Goal: Information Seeking & Learning: Learn about a topic

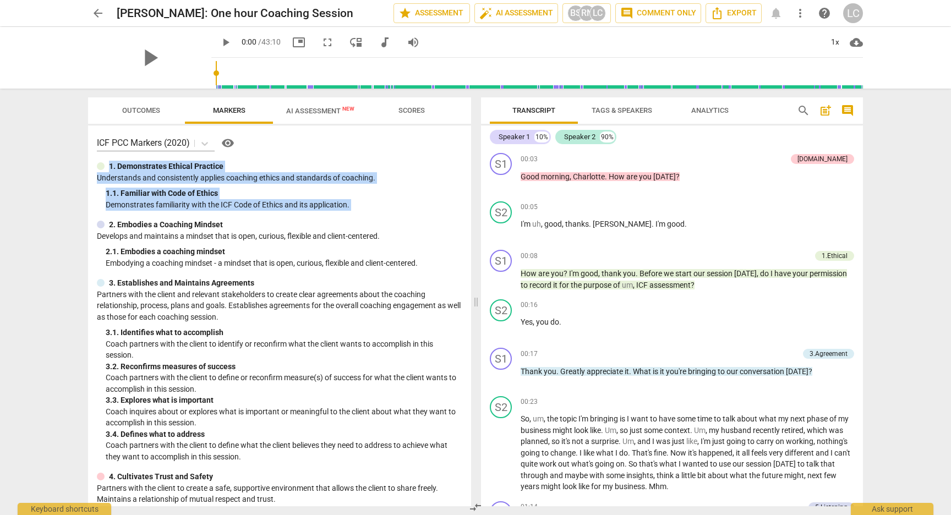
drag, startPoint x: 467, startPoint y: 157, endPoint x: 466, endPoint y: 208, distance: 50.7
click at [464, 215] on div "ICF PCC Markers (2020) visibility 1. Demonstrates Ethical Practice Understands …" at bounding box center [279, 316] width 383 height 381
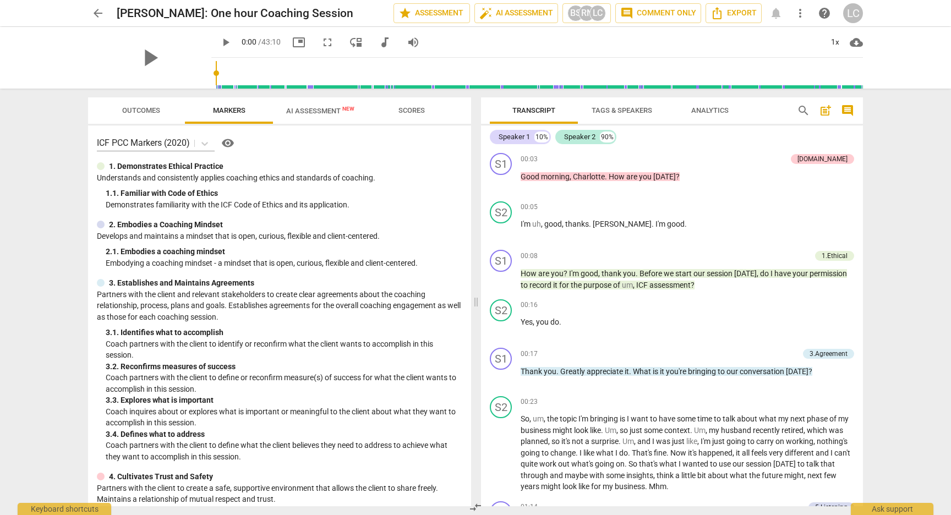
click at [453, 179] on p "Understands and consistently applies coaching ethics and standards of coaching." at bounding box center [280, 178] width 366 height 12
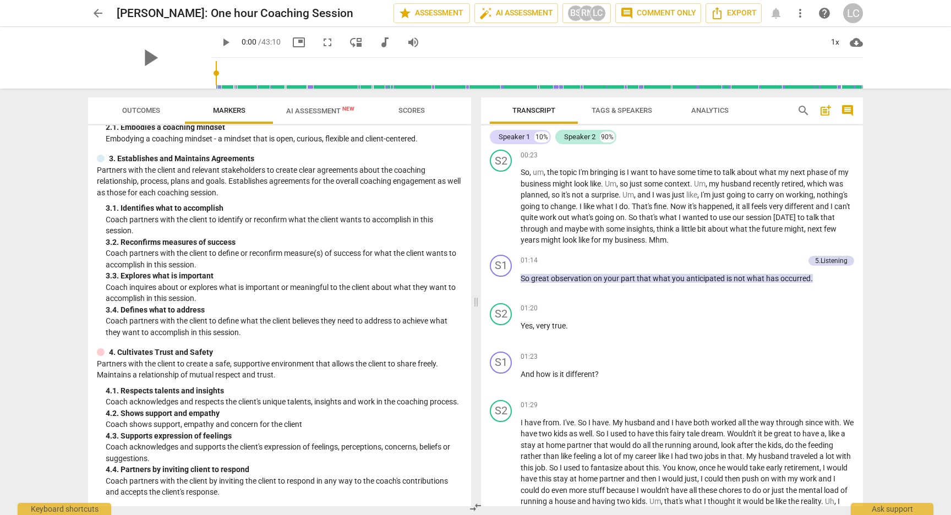
scroll to position [252, 0]
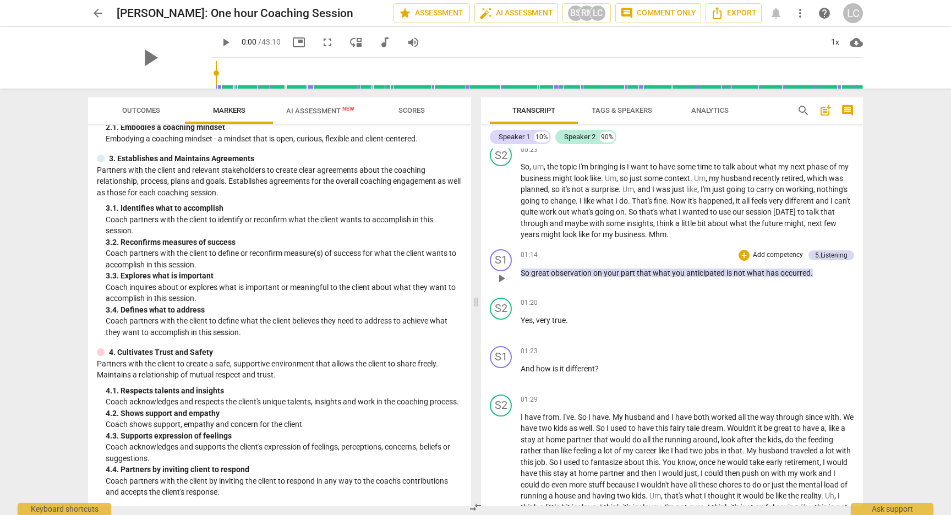
click at [832, 265] on div "01:14 + Add competency 5.Listening keyboard_arrow_right So great observation on…" at bounding box center [688, 269] width 334 height 40
click at [832, 257] on div "5.Listening" at bounding box center [831, 255] width 32 height 10
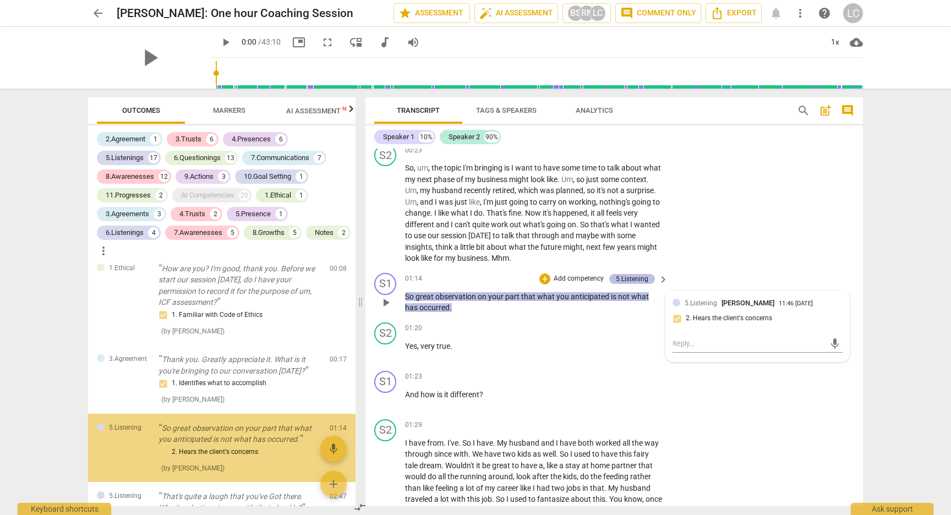
scroll to position [80, 0]
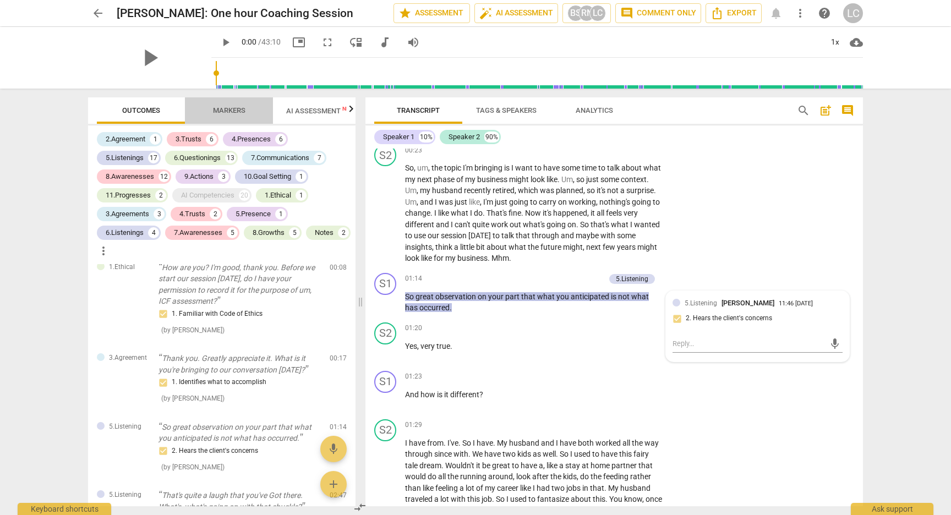
click at [232, 108] on span "Markers" at bounding box center [229, 110] width 32 height 8
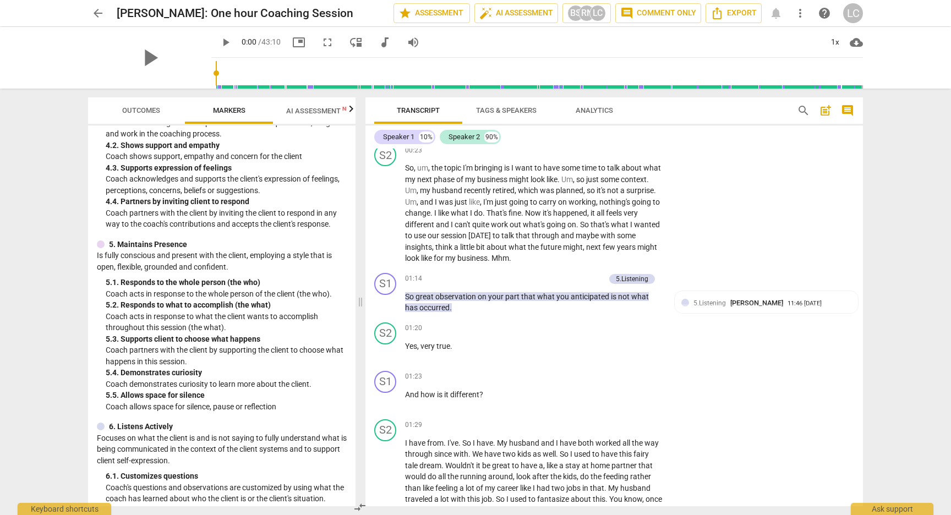
scroll to position [489, 0]
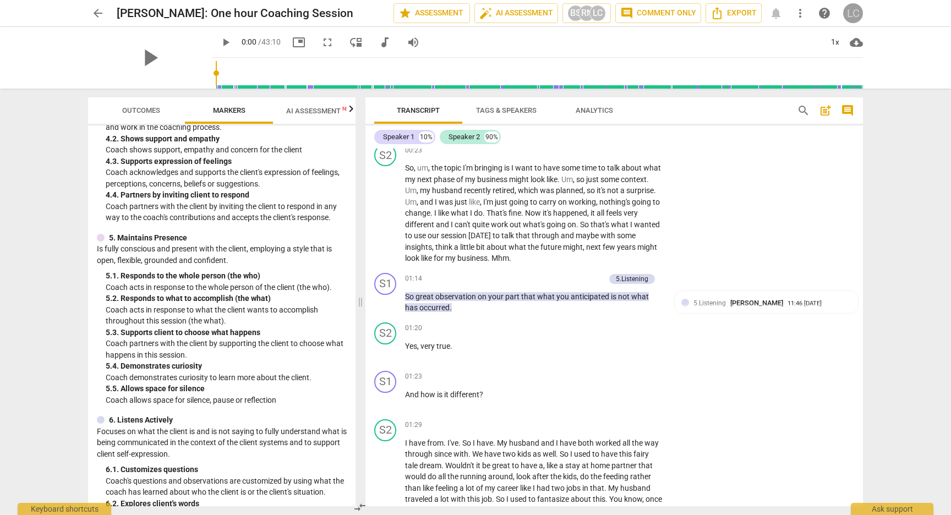
click at [852, 14] on div "LC" at bounding box center [853, 13] width 20 height 20
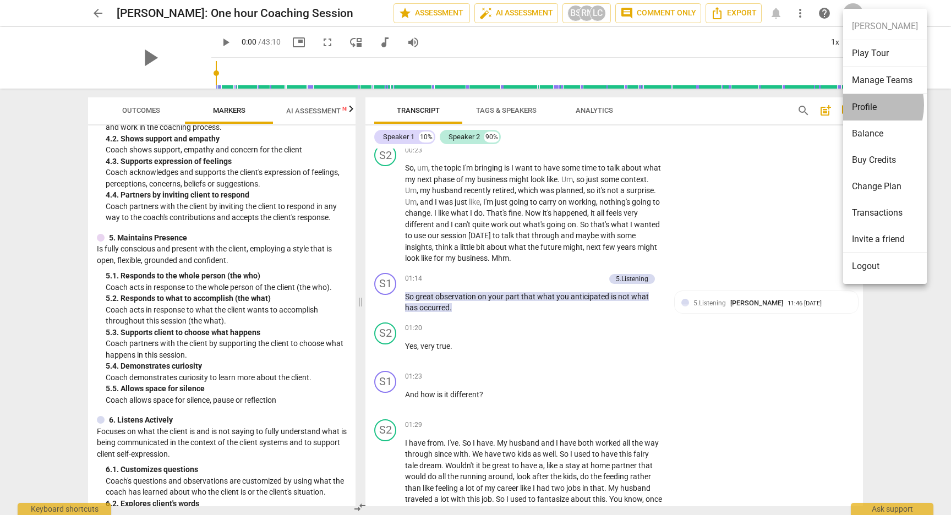
click at [859, 105] on li "Profile" at bounding box center [885, 107] width 84 height 26
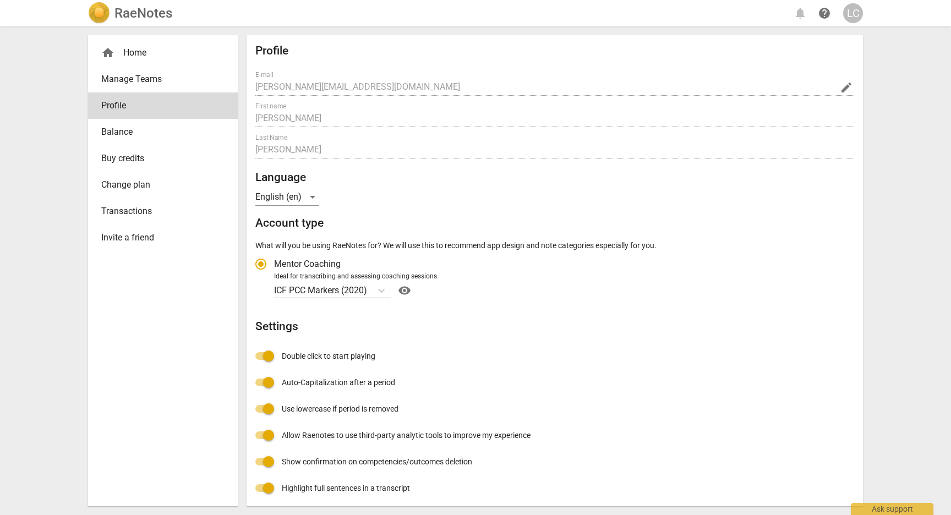
radio input "false"
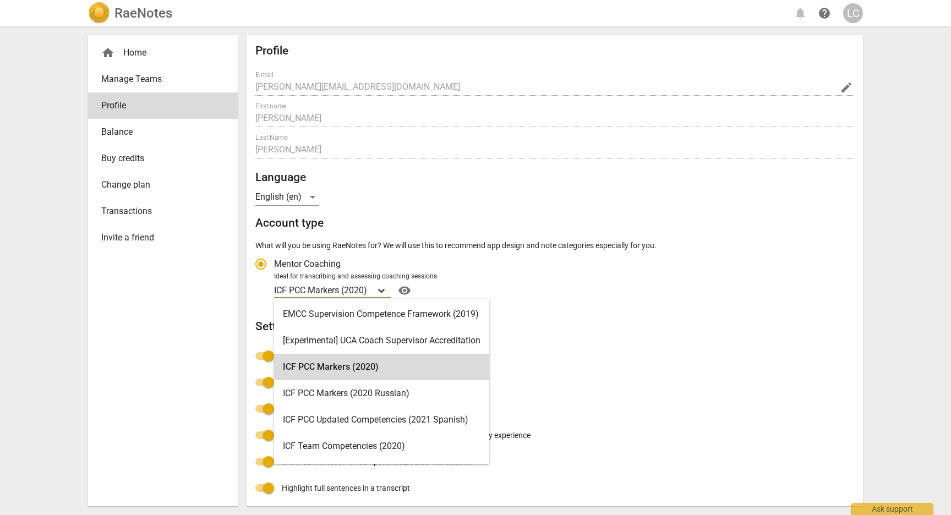
click at [382, 291] on icon "Account type" at bounding box center [381, 291] width 7 height 4
click at [0, 0] on input "Ideal for transcribing and assessing coaching sessions ICF PCC Markers (2020) s…" at bounding box center [0, 0] width 0 height 0
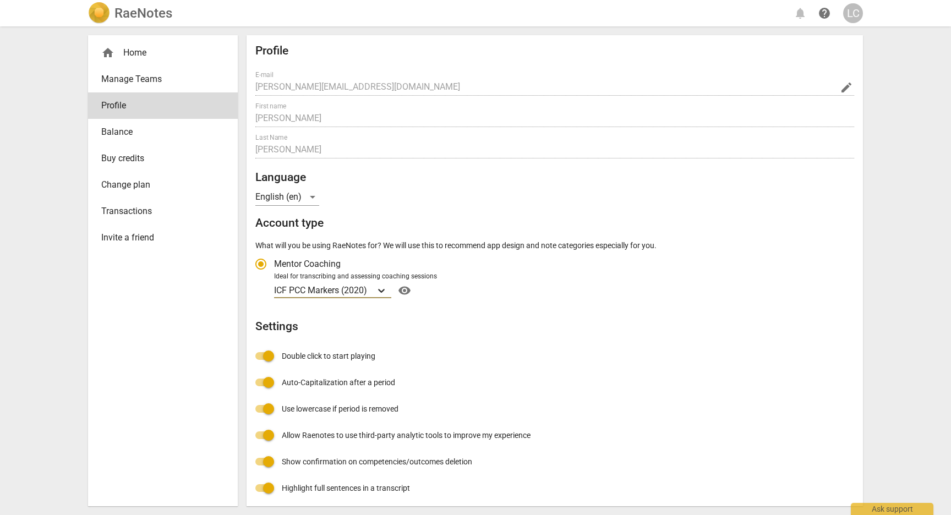
click at [386, 290] on icon "Account type" at bounding box center [381, 290] width 11 height 11
click at [0, 0] on input "Ideal for transcribing and assessing coaching sessions ICF PCC Markers (2020) v…" at bounding box center [0, 0] width 0 height 0
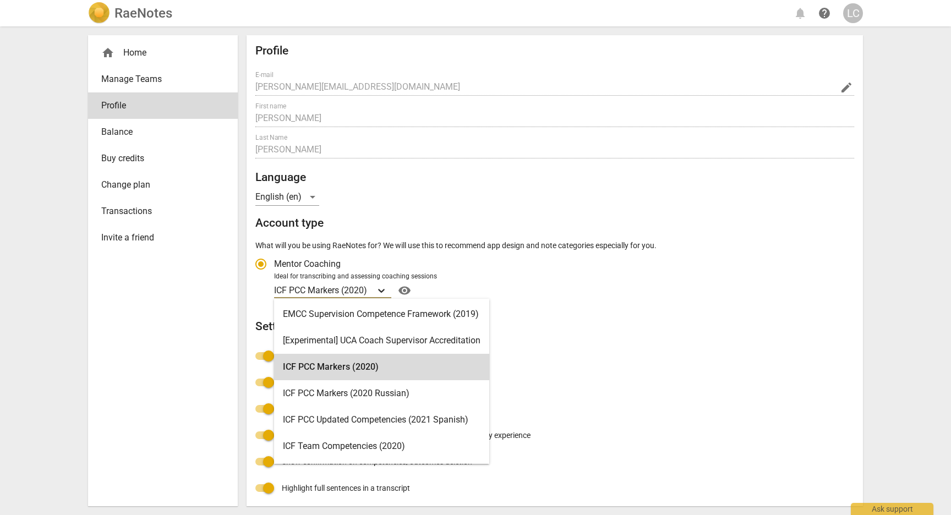
click at [386, 290] on icon "Account type" at bounding box center [381, 290] width 11 height 11
click at [0, 0] on input "Ideal for transcribing and assessing coaching sessions ICF PCC Markers (2020) s…" at bounding box center [0, 0] width 0 height 0
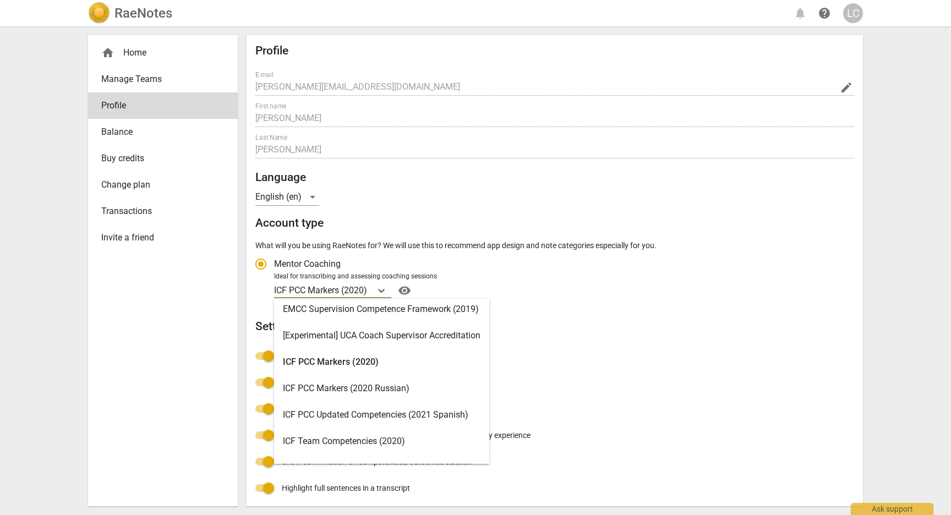
scroll to position [7, 0]
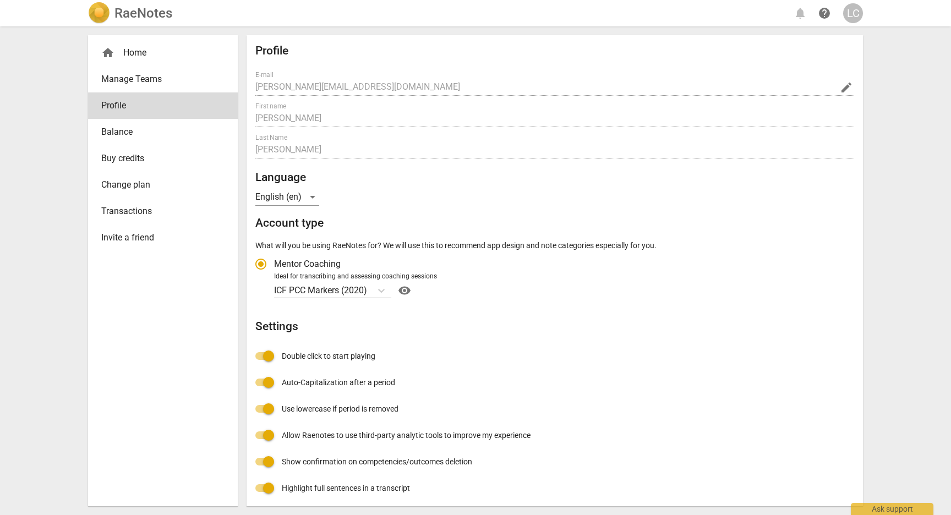
click at [584, 337] on div "Profile E-mail [PERSON_NAME][EMAIL_ADDRESS][DOMAIN_NAME] edit First name [PERSO…" at bounding box center [554, 286] width 599 height 484
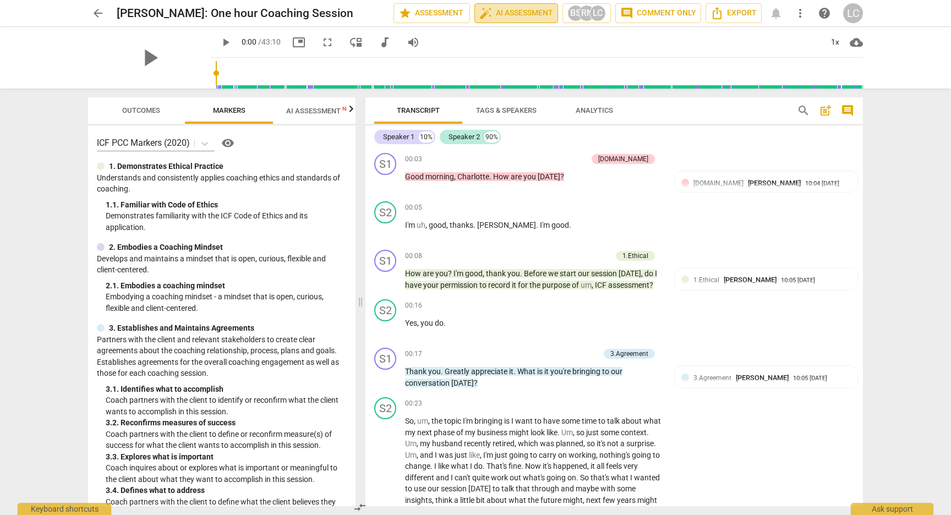
click at [514, 18] on span "auto_fix_high AI Assessment" at bounding box center [517, 13] width 74 height 13
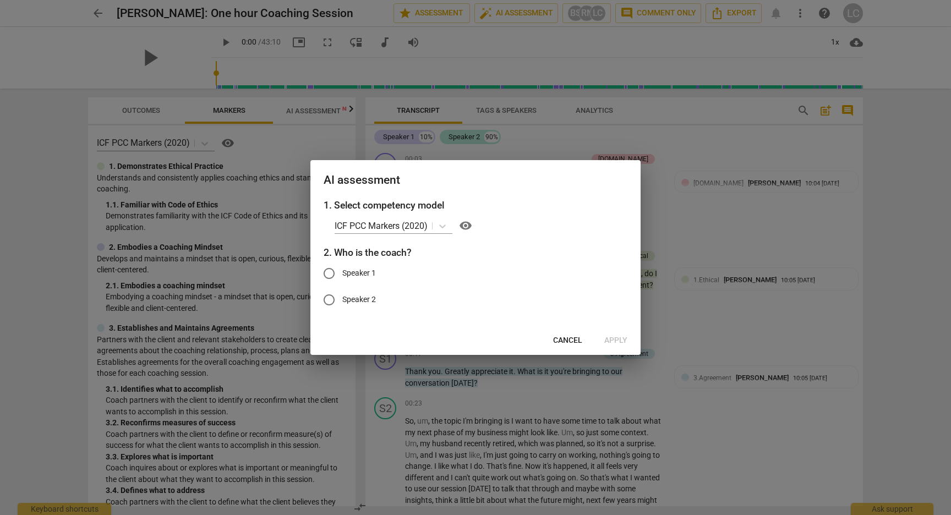
click at [565, 339] on span "Cancel" at bounding box center [567, 340] width 29 height 11
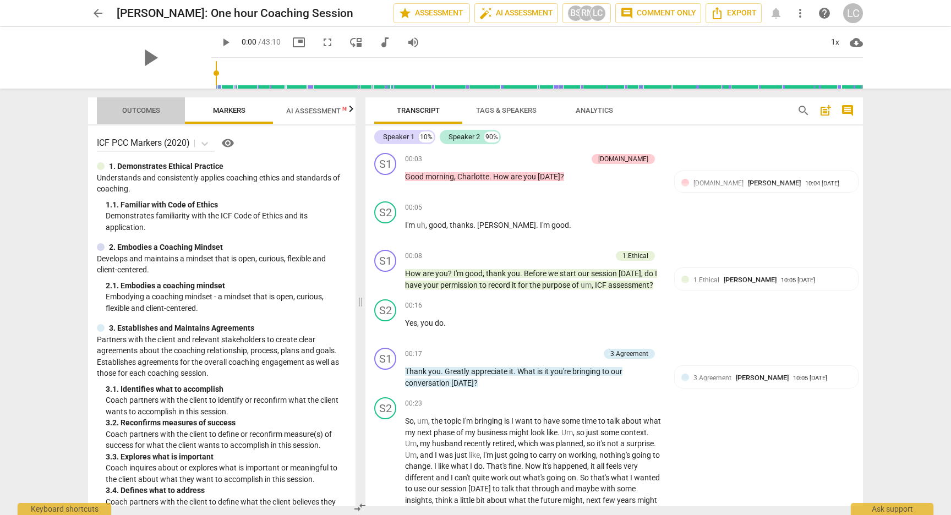
click at [147, 112] on span "Outcomes" at bounding box center [141, 110] width 38 height 8
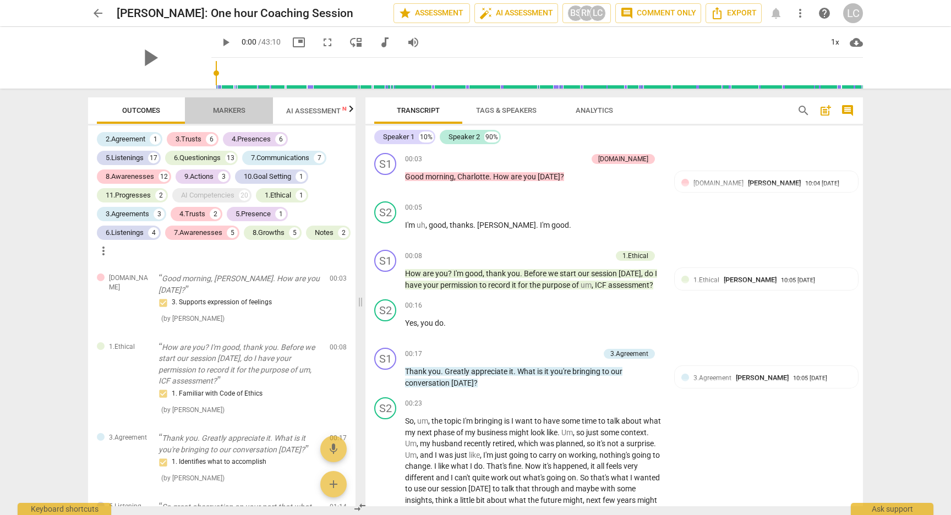
click at [215, 112] on span "Markers" at bounding box center [229, 110] width 32 height 8
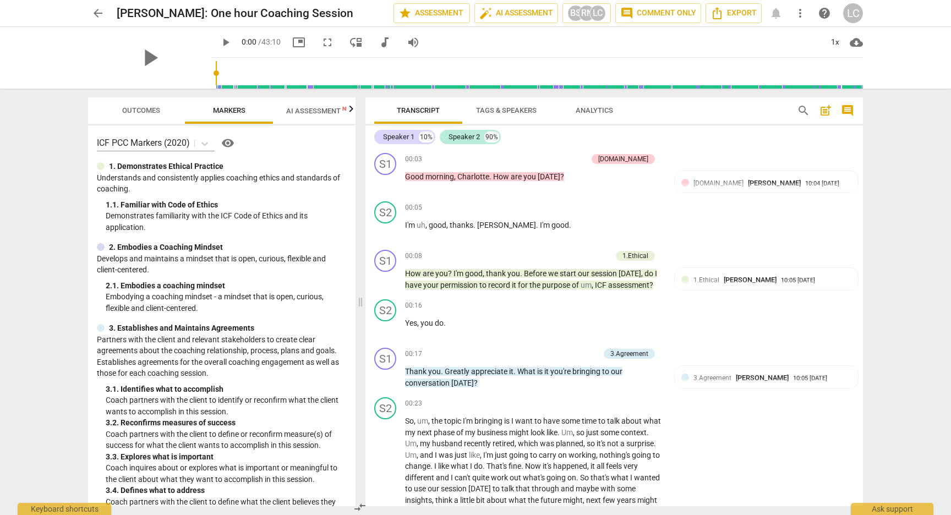
click at [352, 112] on icon "button" at bounding box center [352, 108] width 4 height 7
click at [205, 115] on span "AI Assessment New" at bounding box center [212, 111] width 68 height 8
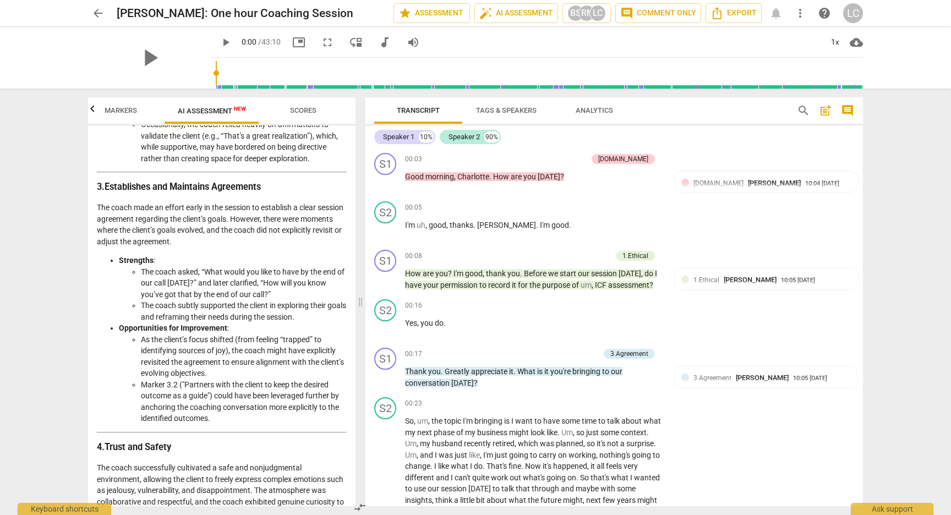
scroll to position [542, 0]
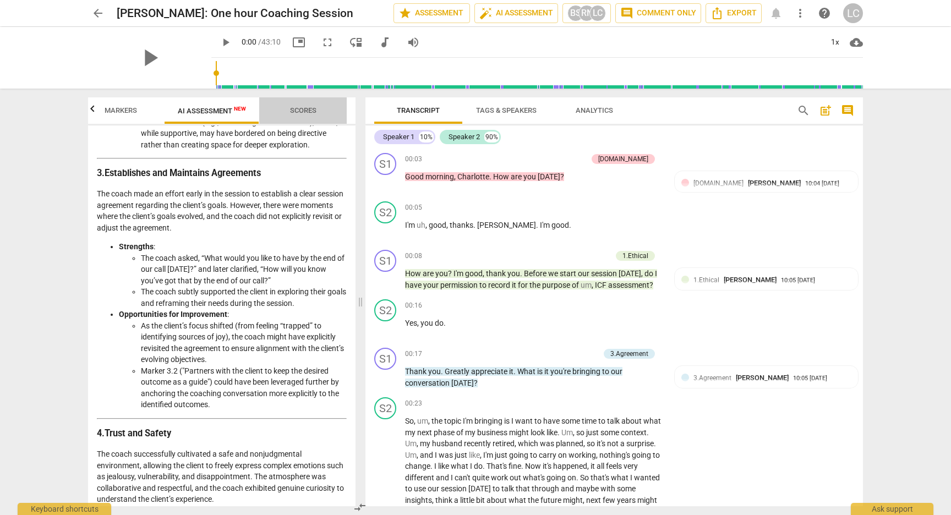
click at [301, 110] on span "Scores" at bounding box center [303, 110] width 26 height 8
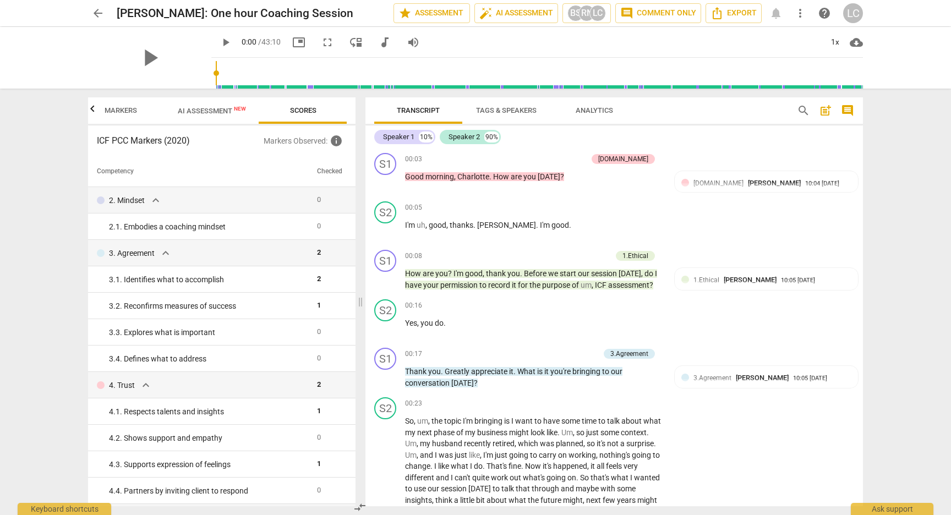
scroll to position [44, 0]
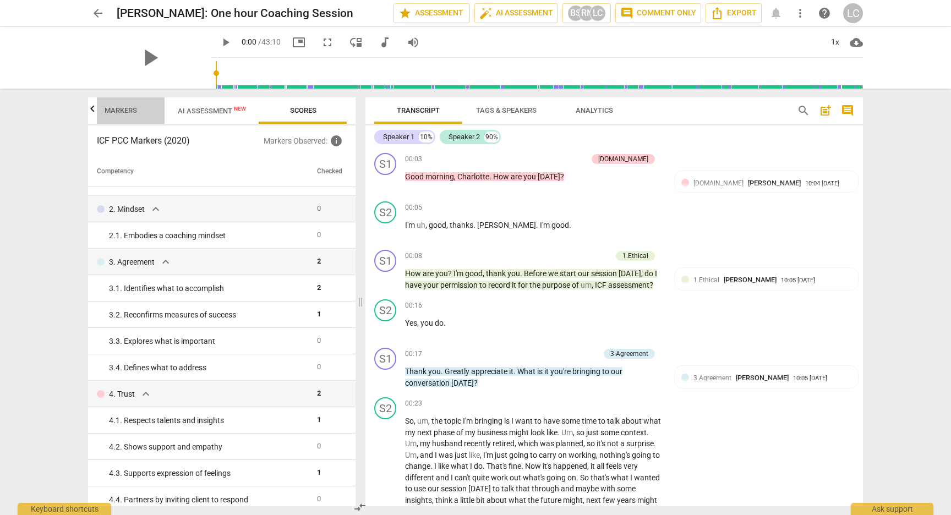
click at [122, 109] on span "Markers" at bounding box center [121, 110] width 32 height 8
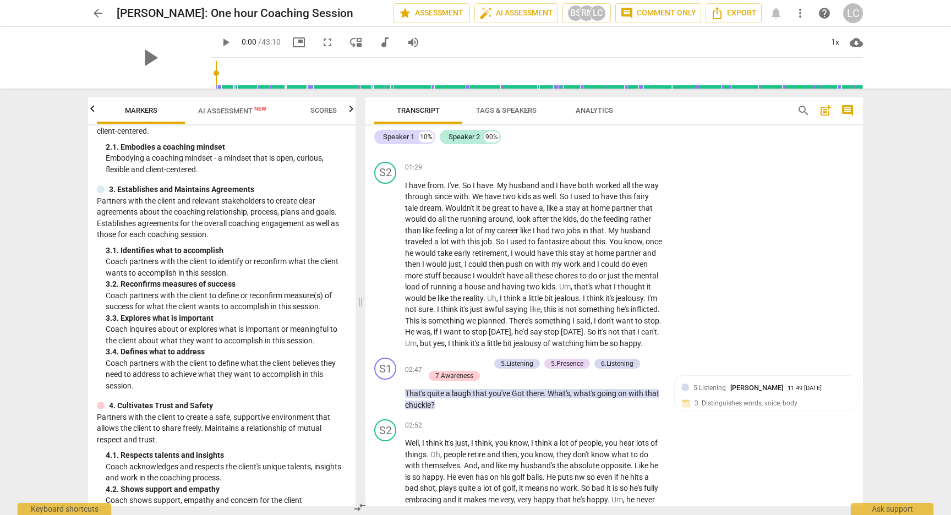
scroll to position [518, 0]
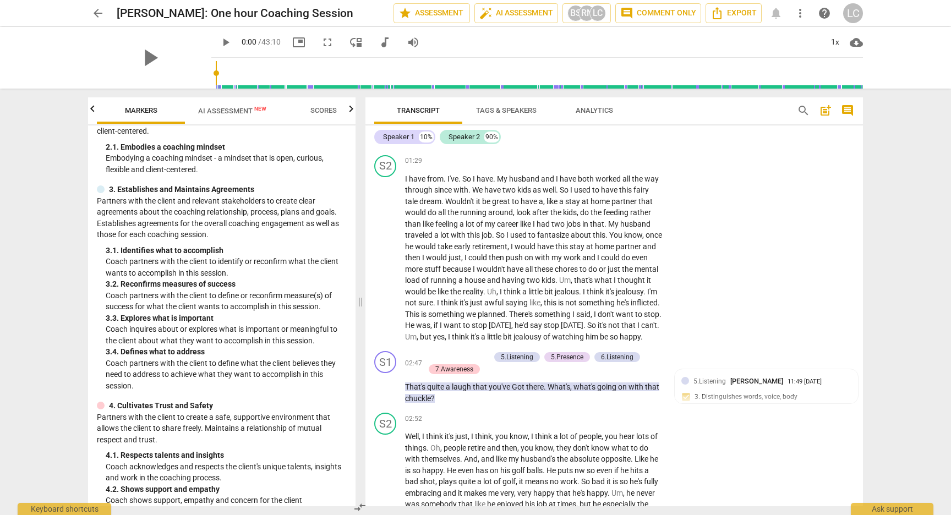
click at [227, 112] on span "AI Assessment New" at bounding box center [232, 111] width 68 height 8
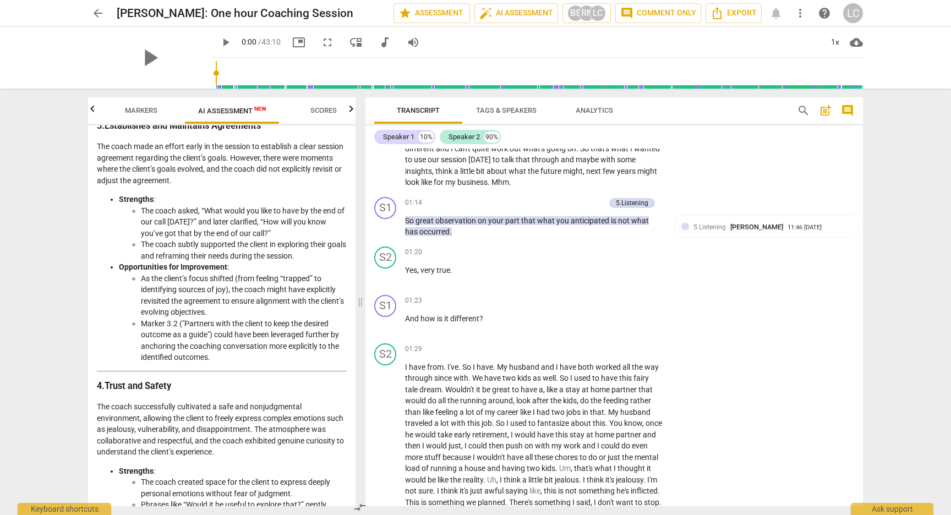
scroll to position [431, 0]
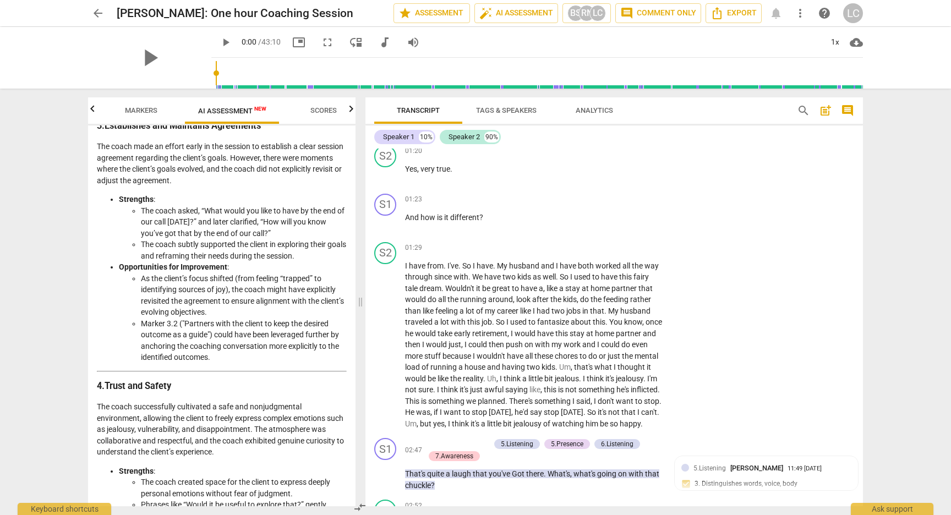
click at [125, 107] on span "Markers" at bounding box center [141, 110] width 32 height 8
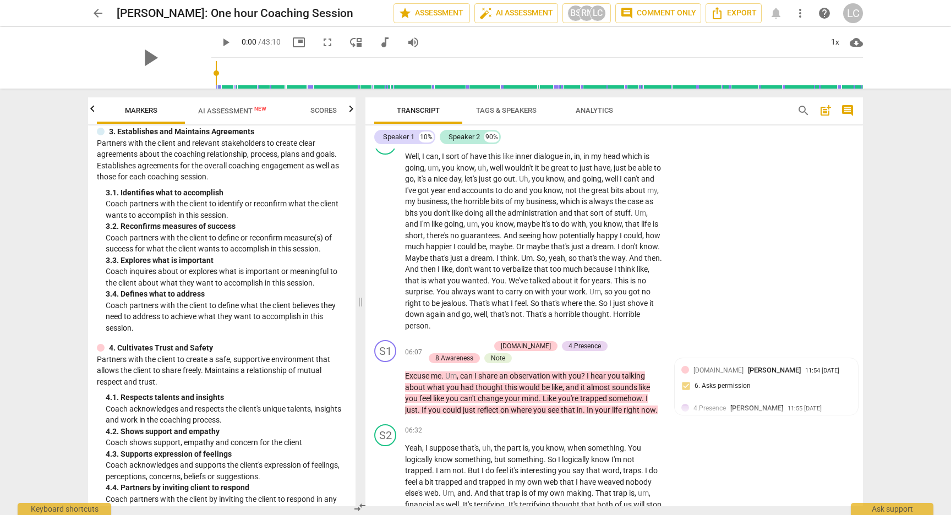
scroll to position [1190, 0]
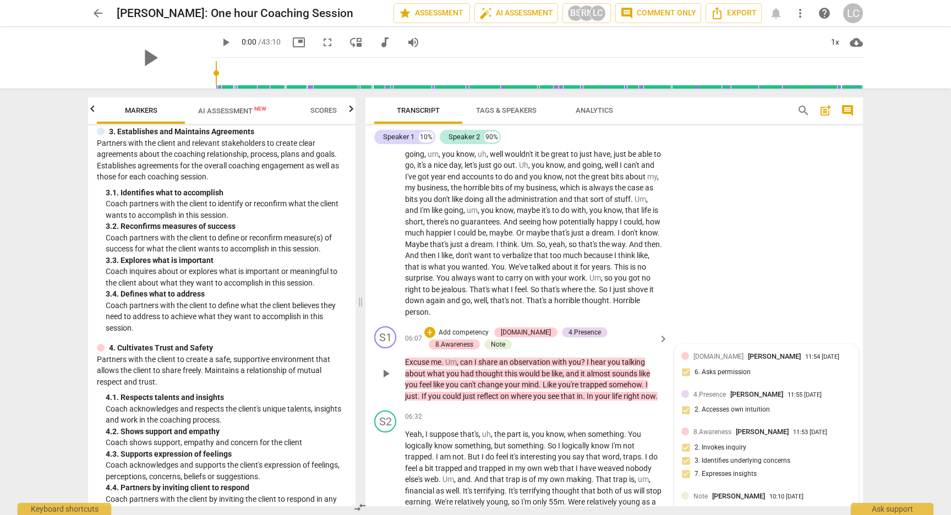
click at [736, 422] on div "4.Presence [PERSON_NAME] 11:55 [DATE] 2. Accesses own intuition" at bounding box center [767, 406] width 170 height 34
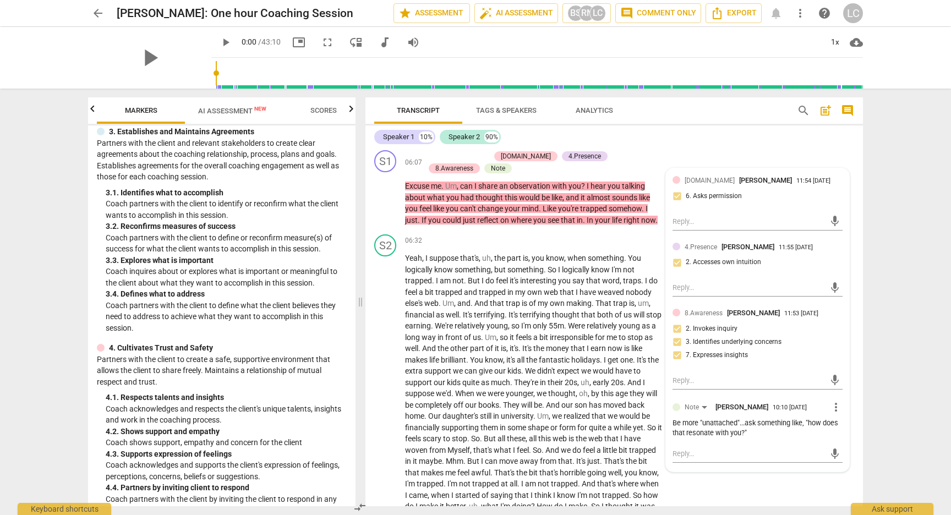
scroll to position [1338, 0]
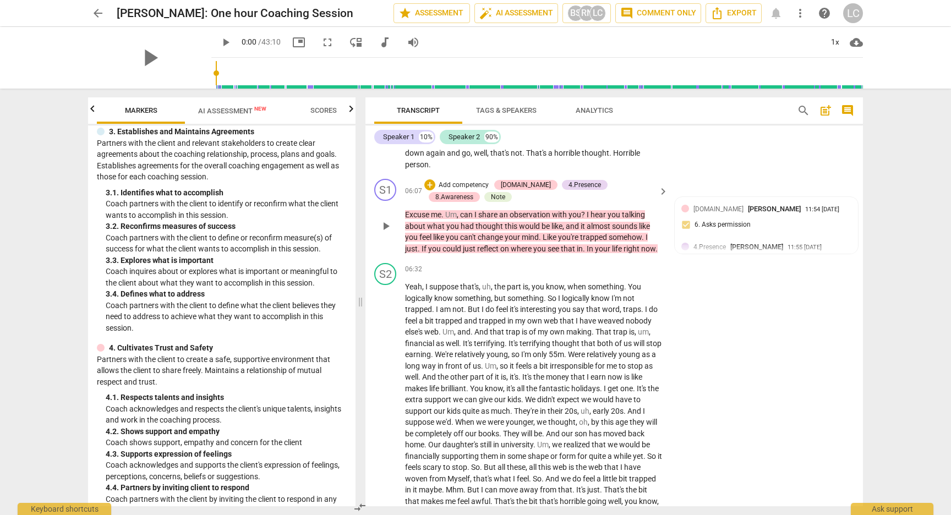
click at [548, 253] on span "see" at bounding box center [554, 248] width 13 height 9
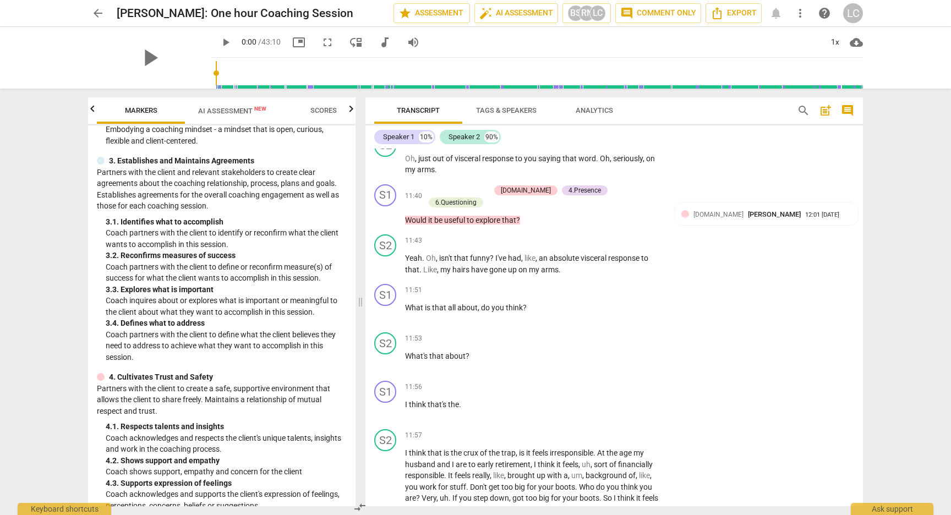
scroll to position [2448, 0]
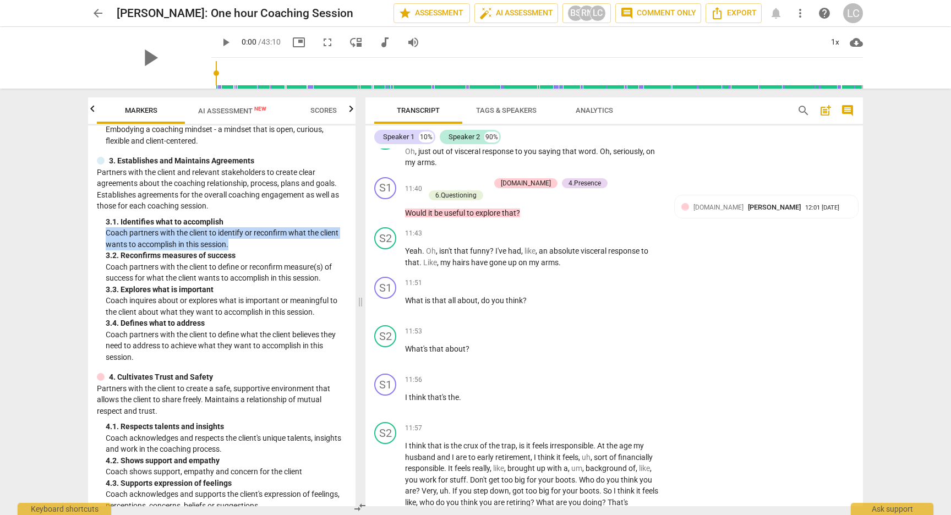
drag, startPoint x: 351, startPoint y: 221, endPoint x: 352, endPoint y: 239, distance: 18.8
click at [352, 239] on div "ICF PCC Markers (2020) visibility 1. Demonstrates Ethical Practice Understands …" at bounding box center [222, 316] width 268 height 381
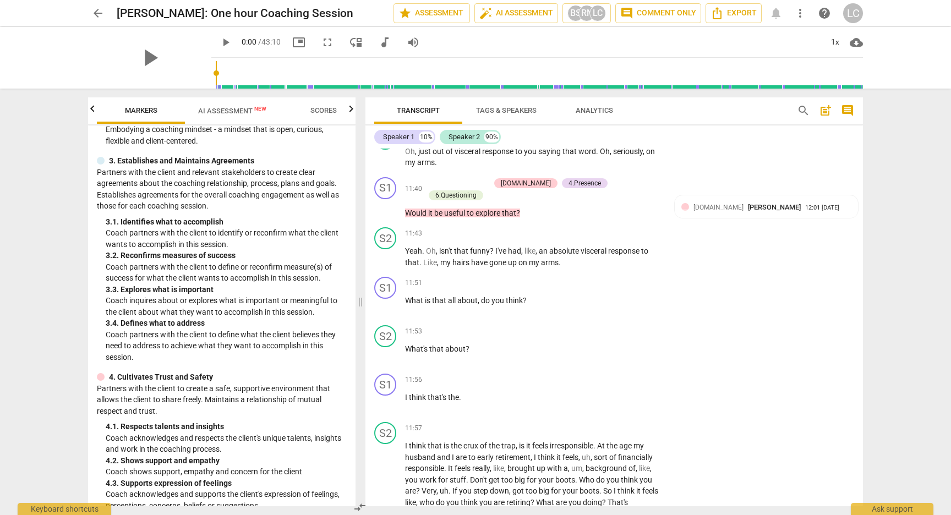
click at [336, 225] on div "3. 1. Identifies what to accomplish" at bounding box center [226, 222] width 241 height 12
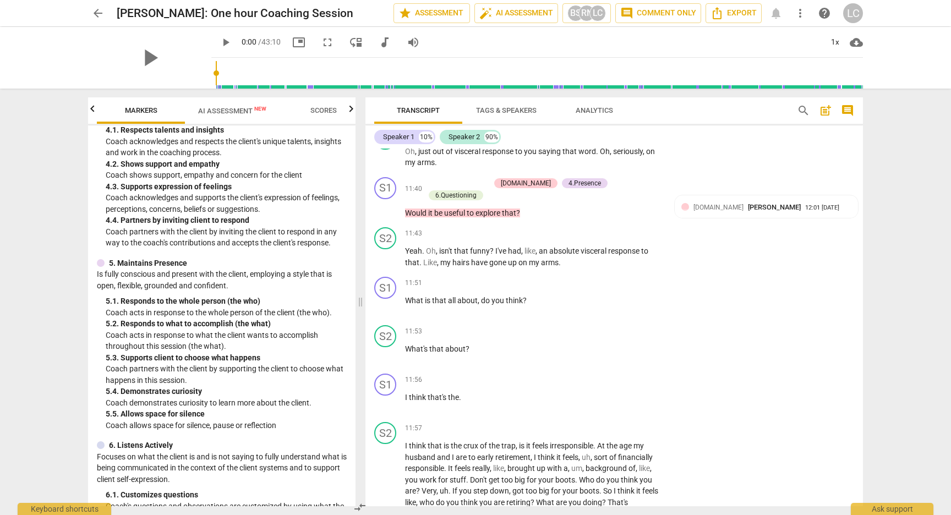
scroll to position [465, 0]
click at [346, 301] on div "ICF PCC Markers (2020) visibility 1. Demonstrates Ethical Practice Understands …" at bounding box center [222, 316] width 268 height 381
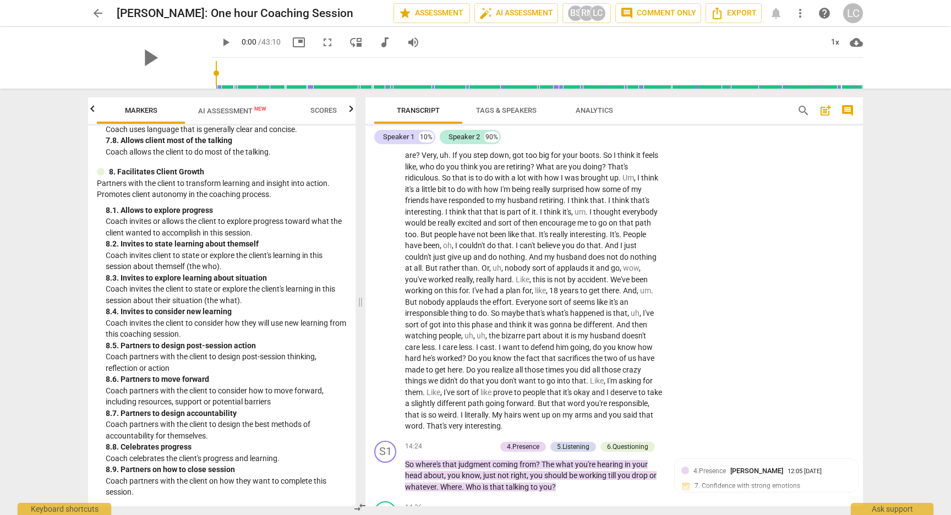
scroll to position [2622, 0]
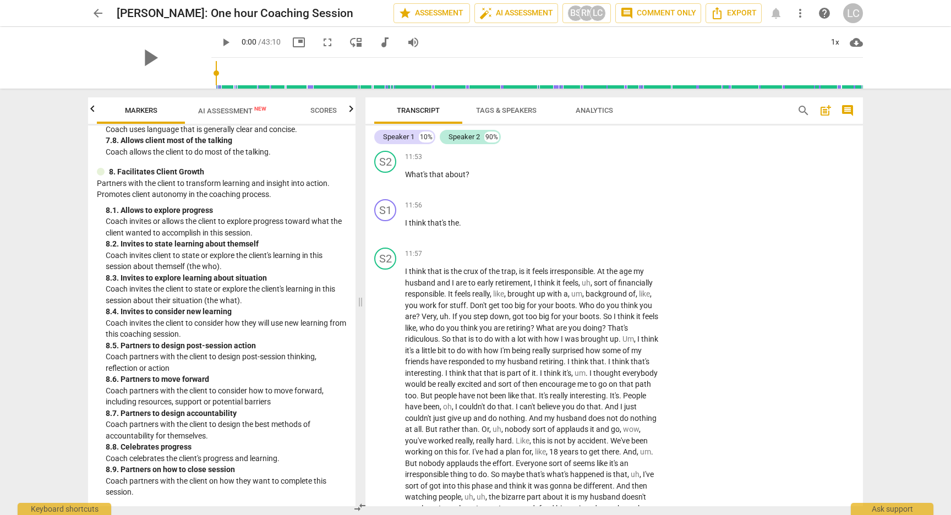
click at [327, 110] on span "Scores" at bounding box center [324, 110] width 26 height 8
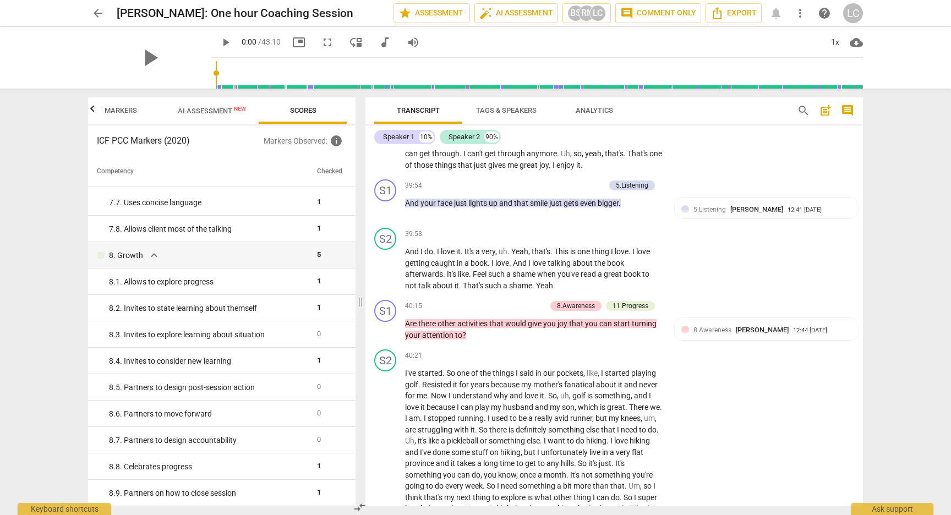
scroll to position [7699, 0]
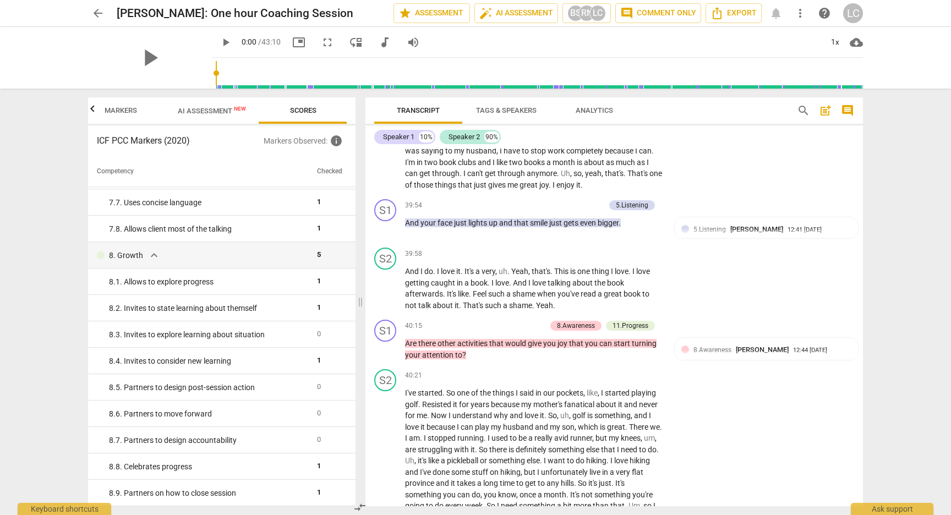
click at [116, 109] on span "Markers" at bounding box center [121, 110] width 32 height 8
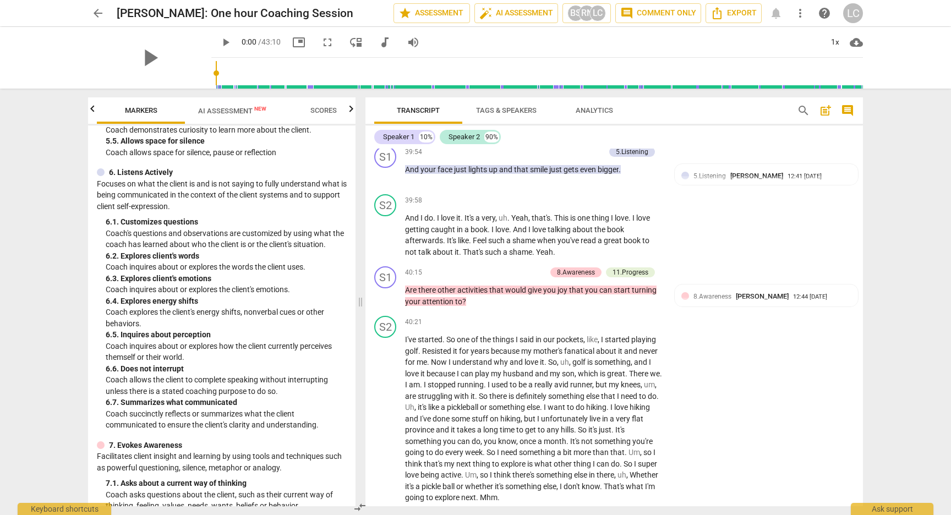
scroll to position [7759, 0]
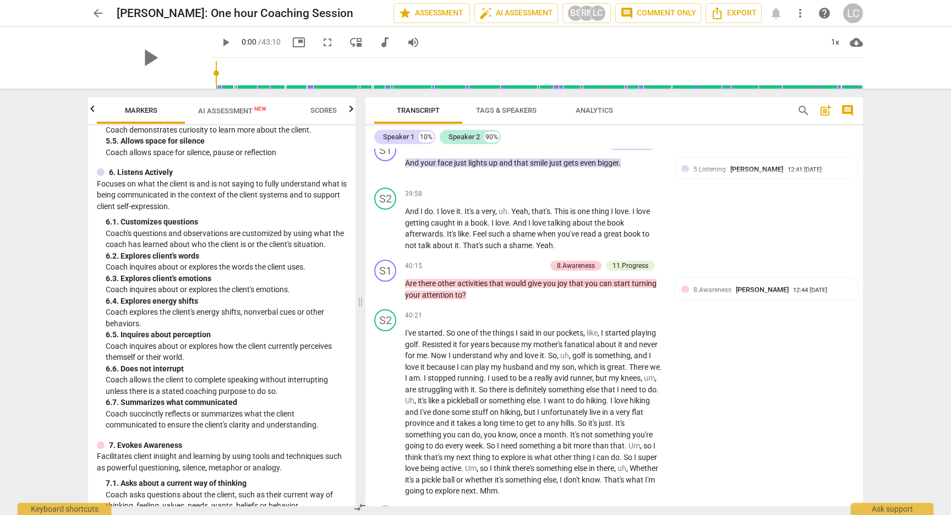
click at [330, 106] on span "Scores" at bounding box center [324, 110] width 26 height 8
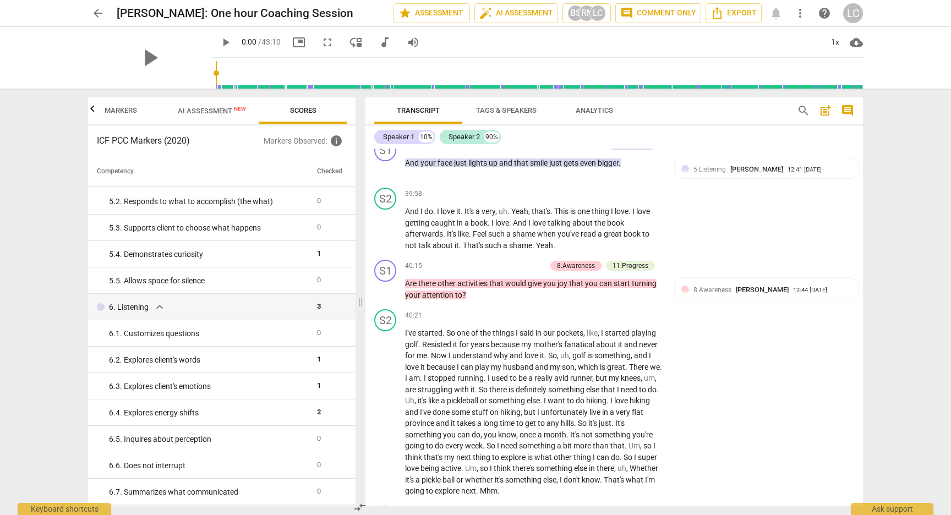
scroll to position [423, 0]
click at [205, 387] on div "6. 3. Explores client's emotions" at bounding box center [208, 386] width 199 height 12
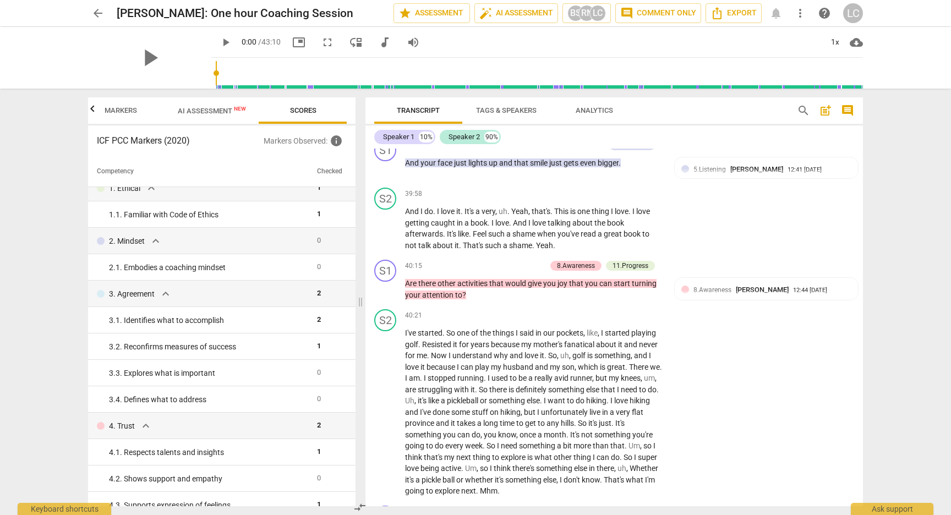
scroll to position [0, 0]
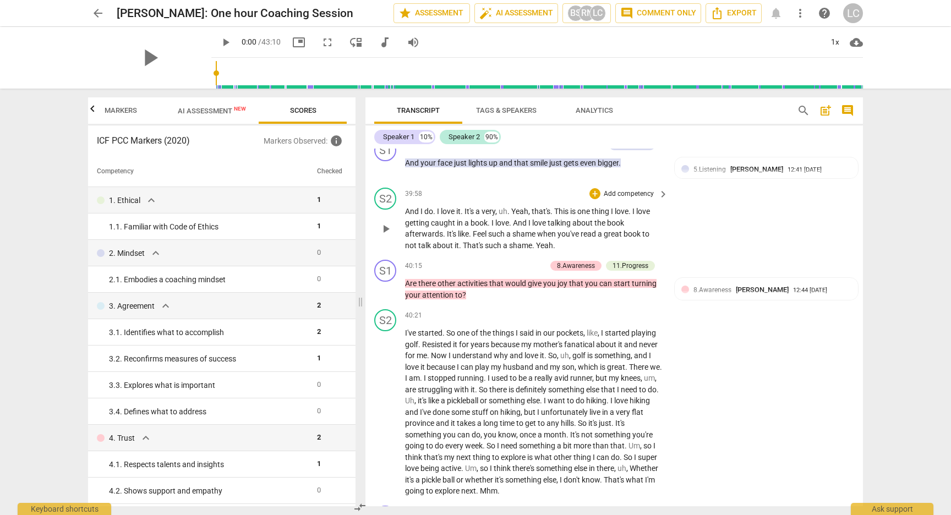
click at [859, 255] on div "S2 play_arrow pause 39:58 + Add competency keyboard_arrow_right And I do . I lo…" at bounding box center [615, 219] width 498 height 72
